Goal: Transaction & Acquisition: Purchase product/service

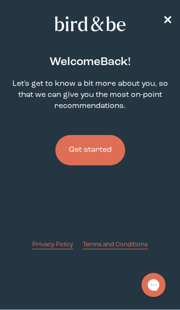
click at [75, 149] on button "Get started" at bounding box center [90, 150] width 70 height 30
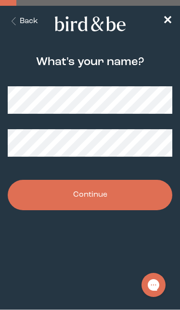
click at [147, 198] on button "Continue" at bounding box center [90, 195] width 165 height 30
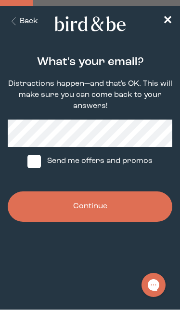
click at [31, 168] on span at bounding box center [33, 161] width 13 height 13
click at [27, 161] on input "Send me offers and promos" at bounding box center [27, 161] width 0 height 0
checkbox input "true"
click at [146, 211] on button "Continue" at bounding box center [90, 206] width 165 height 30
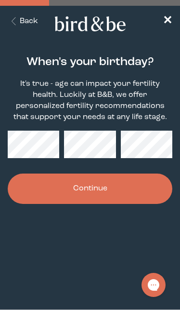
click at [152, 191] on button "Continue" at bounding box center [90, 188] width 165 height 30
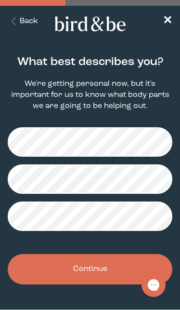
click at [126, 280] on button "Continue" at bounding box center [90, 269] width 165 height 30
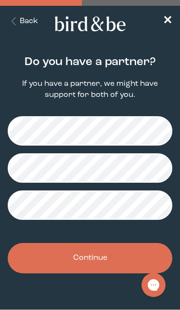
click at [128, 260] on button "Continue" at bounding box center [90, 258] width 165 height 30
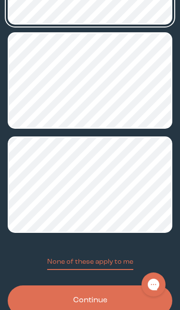
scroll to position [508, 0]
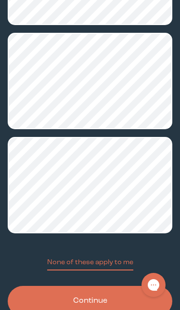
click at [119, 309] on button "Continue" at bounding box center [90, 300] width 165 height 30
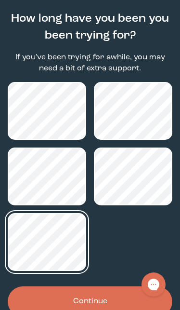
scroll to position [43, 0]
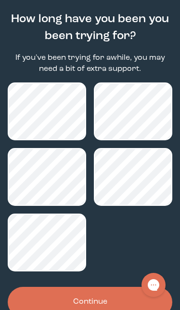
click at [120, 305] on button "Continue" at bounding box center [90, 301] width 165 height 30
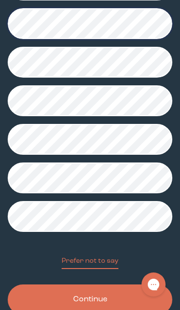
scroll to position [205, 0]
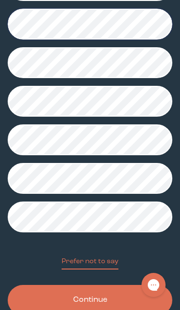
click at [121, 308] on button "Continue" at bounding box center [90, 300] width 165 height 30
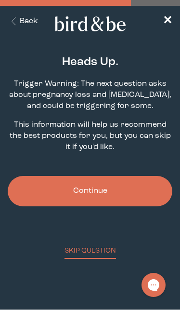
click at [156, 196] on button "Continue" at bounding box center [90, 191] width 165 height 30
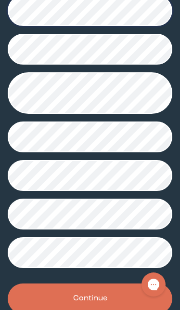
scroll to position [240, 0]
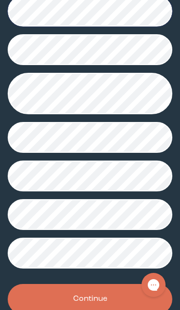
click at [116, 304] on button "Continue" at bounding box center [90, 299] width 165 height 30
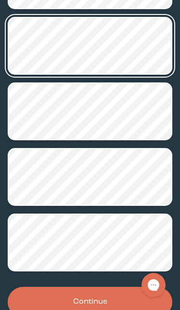
scroll to position [174, 0]
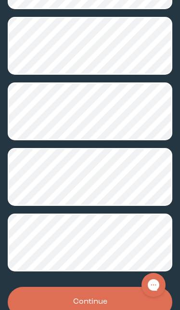
click at [118, 307] on button "Continue" at bounding box center [90, 301] width 165 height 30
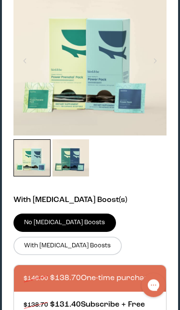
scroll to position [578, 0]
click at [31, 238] on label "With [MEDICAL_DATA] Boosts" at bounding box center [67, 245] width 108 height 18
click at [0, 0] on input "With [MEDICAL_DATA] Boosts" at bounding box center [0, 0] width 0 height 0
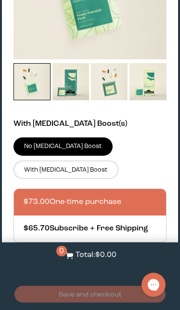
scroll to position [3103, 0]
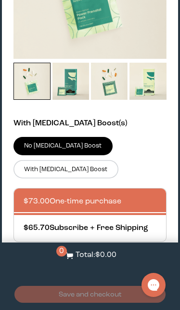
click at [151, 215] on div at bounding box center [100, 228] width 152 height 26
click at [24, 222] on input "$65.70 Subscribe + Free Shipping" at bounding box center [23, 222] width 0 height 0
radio input "true"
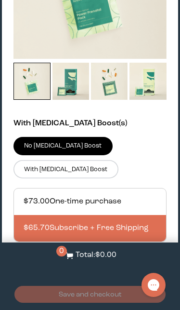
click at [118, 160] on label "With [MEDICAL_DATA] Boost" at bounding box center [65, 169] width 105 height 18
click at [0, 0] on input "With [MEDICAL_DATA] Boost" at bounding box center [0, 0] width 0 height 0
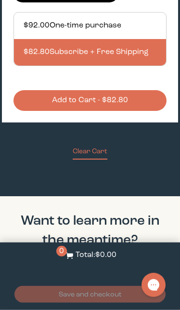
click at [43, 90] on button "Add to Cart - $82.80" at bounding box center [89, 100] width 153 height 21
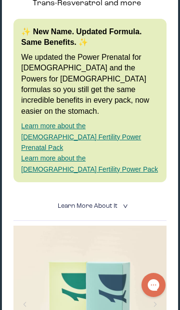
scroll to position [0, 0]
